Goal: Information Seeking & Learning: Learn about a topic

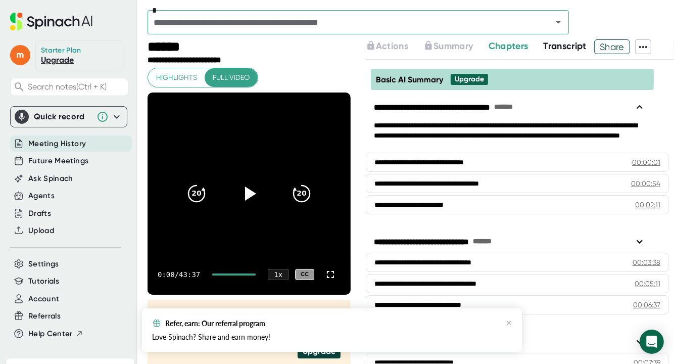
scroll to position [101, 0]
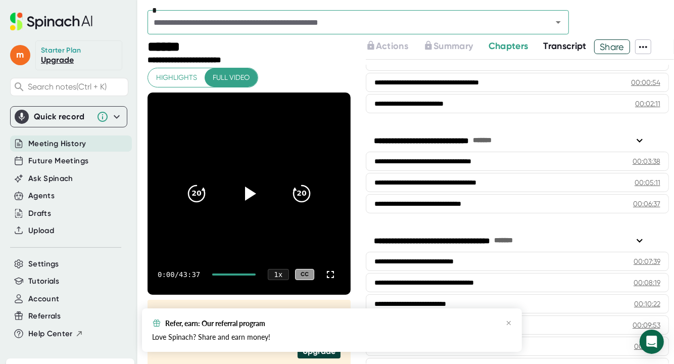
click at [568, 48] on span "Transcript" at bounding box center [565, 45] width 43 height 11
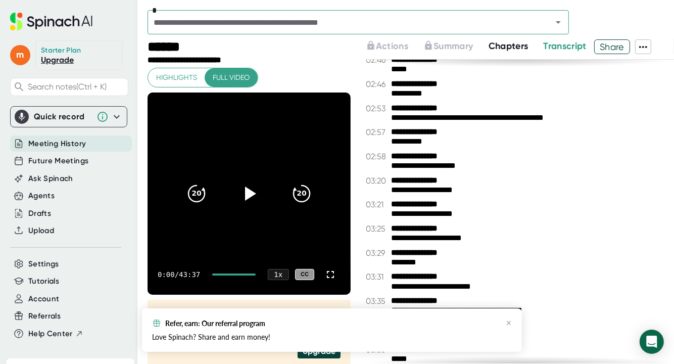
scroll to position [1314, 0]
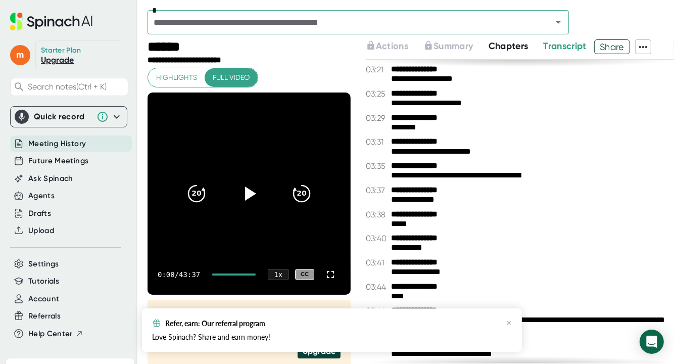
click at [565, 47] on span "Transcript" at bounding box center [565, 45] width 43 height 11
click at [504, 36] on div "*" at bounding box center [411, 24] width 526 height 29
click at [508, 49] on span "Chapters" at bounding box center [509, 45] width 40 height 11
